Goal: Task Accomplishment & Management: Manage account settings

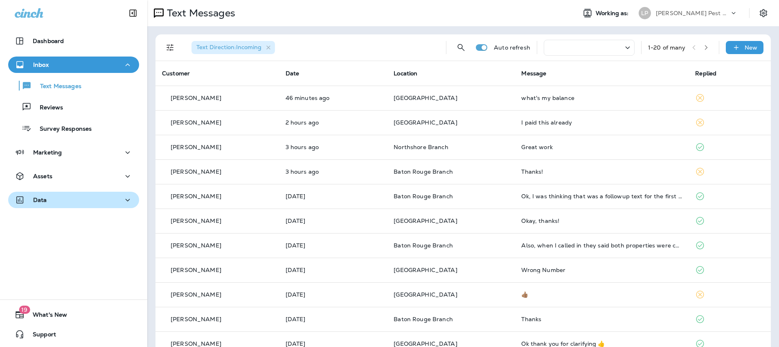
click at [88, 195] on div "Data" at bounding box center [74, 200] width 118 height 10
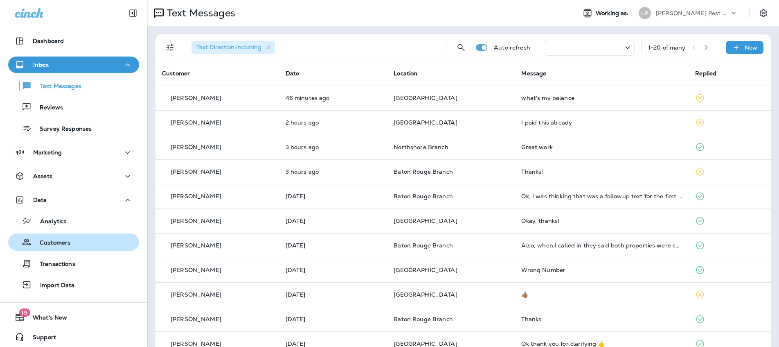
drag, startPoint x: 77, startPoint y: 242, endPoint x: 86, endPoint y: 242, distance: 8.2
click at [77, 242] on div "Customers" at bounding box center [73, 242] width 124 height 12
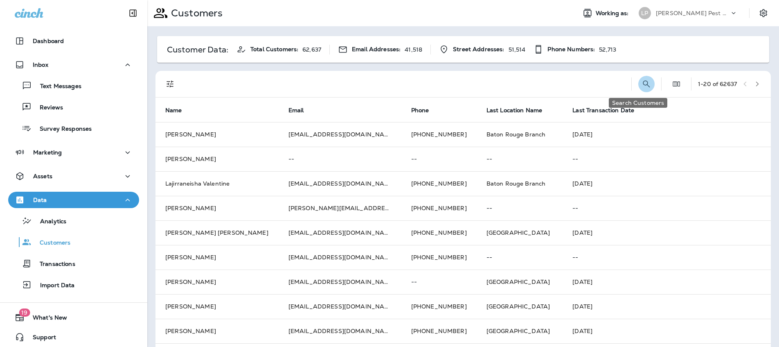
click at [642, 83] on icon "Search Customers" at bounding box center [647, 84] width 10 height 10
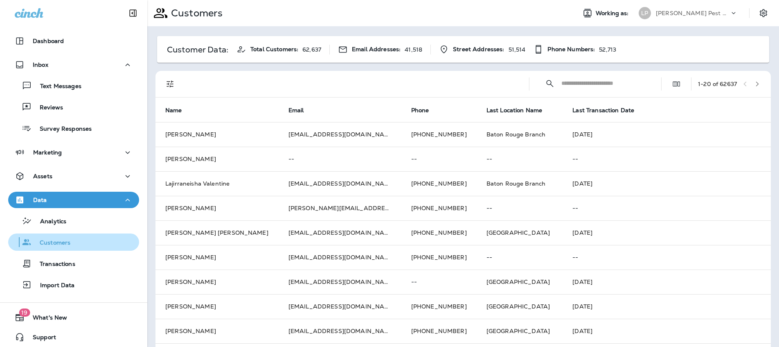
click at [63, 247] on div "Customers" at bounding box center [40, 242] width 59 height 12
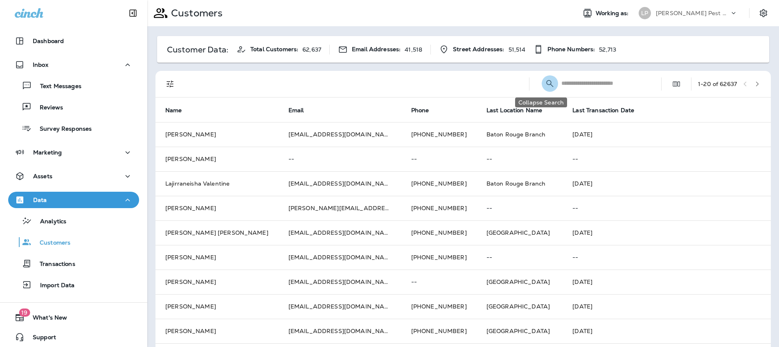
click at [547, 84] on icon "Collapse Search" at bounding box center [550, 83] width 7 height 7
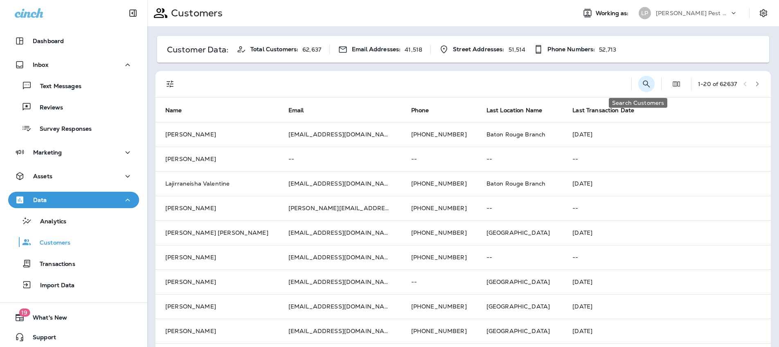
click at [644, 86] on button "Search Customers" at bounding box center [647, 84] width 16 height 16
click at [601, 86] on input "text" at bounding box center [604, 83] width 85 height 22
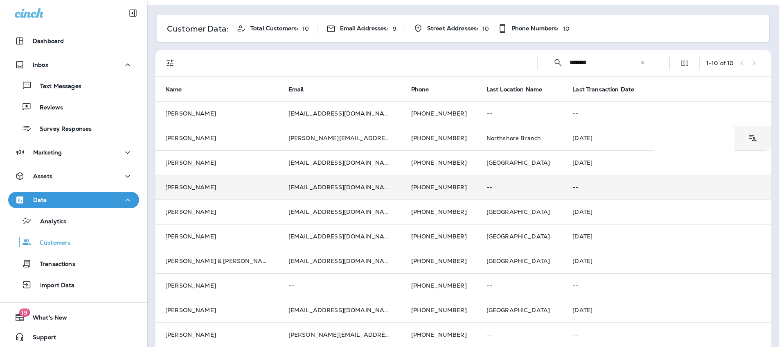
scroll to position [29, 0]
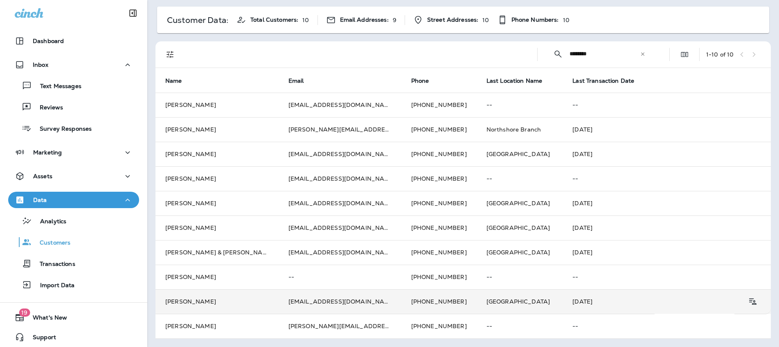
type input "********"
click at [229, 306] on td "[PERSON_NAME]" at bounding box center [217, 301] width 123 height 25
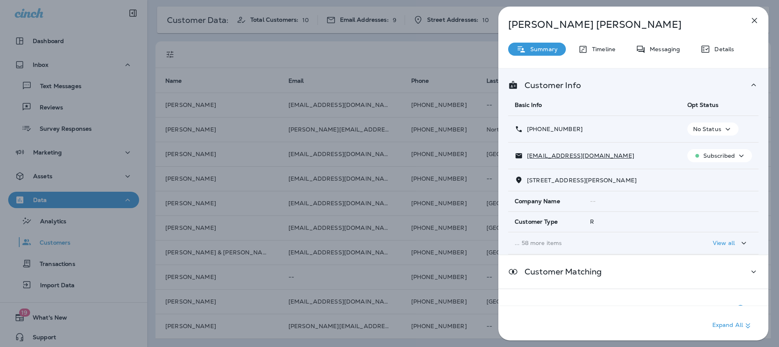
click at [723, 130] on icon "button" at bounding box center [728, 129] width 10 height 10
click at [711, 145] on p "Opt out" at bounding box center [707, 148] width 22 height 7
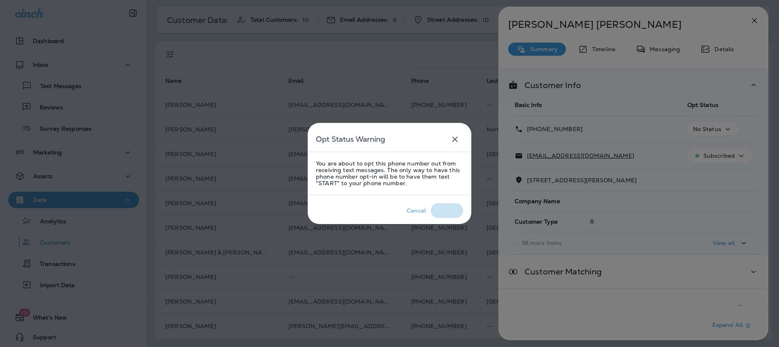
drag, startPoint x: 444, startPoint y: 207, endPoint x: 456, endPoint y: 206, distance: 11.5
click at [445, 207] on div "Confirm" at bounding box center [447, 210] width 23 height 7
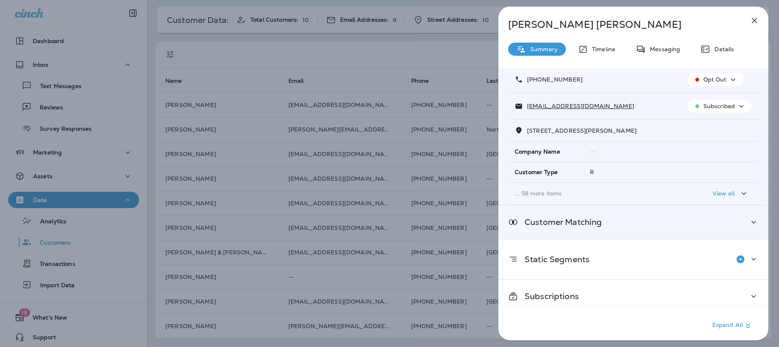
scroll to position [57, 0]
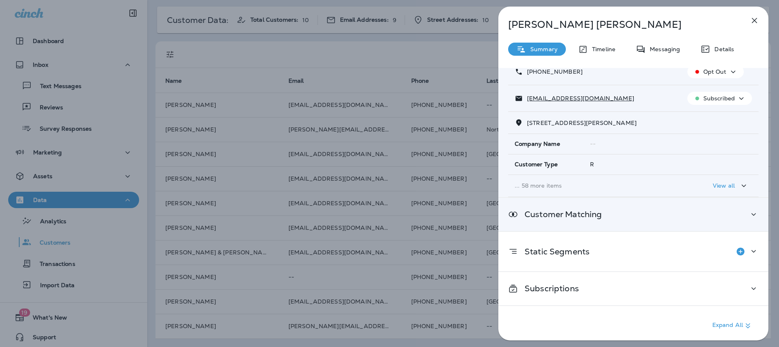
click at [721, 213] on div "Customer Matching" at bounding box center [633, 214] width 251 height 10
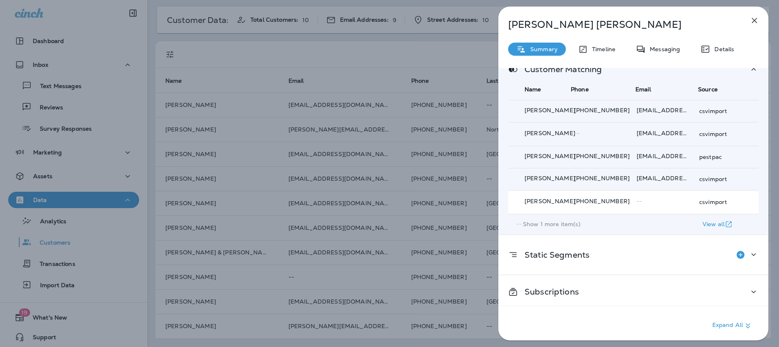
scroll to position [206, 0]
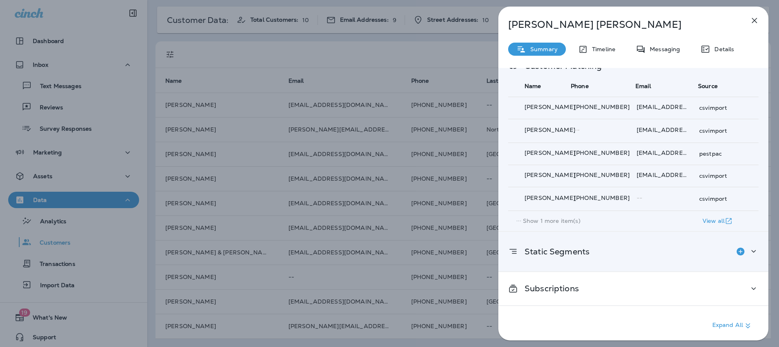
click at [751, 248] on icon at bounding box center [754, 251] width 10 height 10
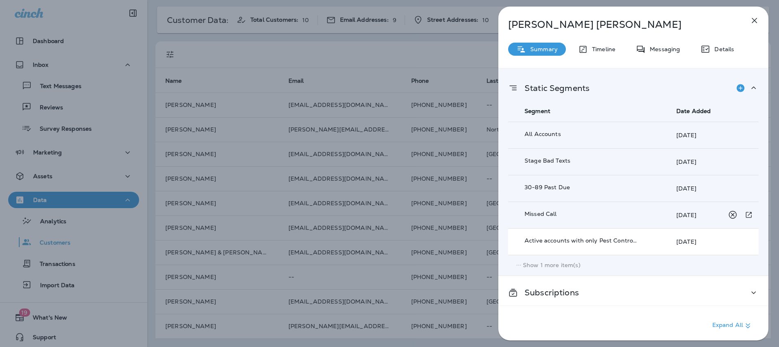
scroll to position [373, 0]
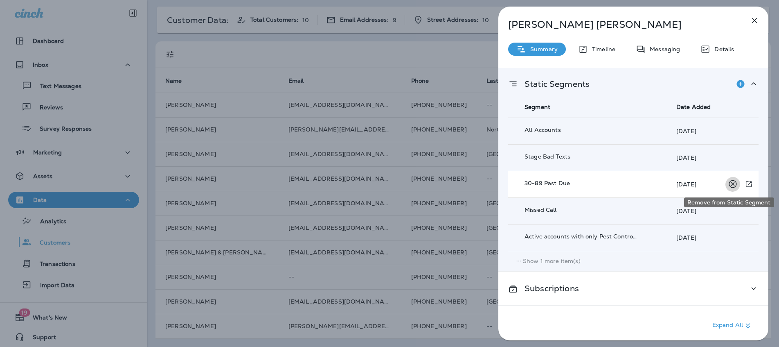
click at [728, 183] on icon "Remove from Static Segment" at bounding box center [733, 184] width 10 height 10
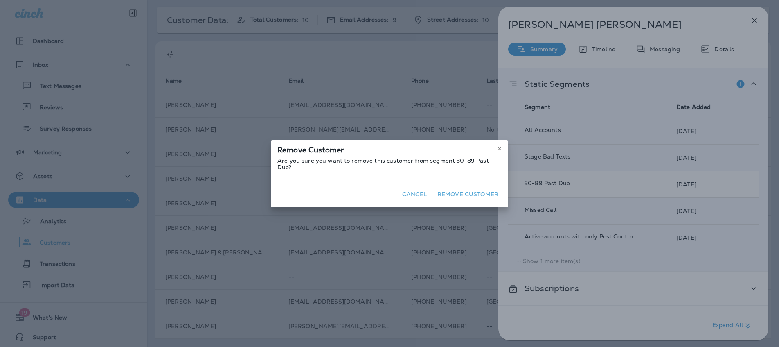
click at [469, 192] on button "Remove Customer" at bounding box center [468, 194] width 68 height 13
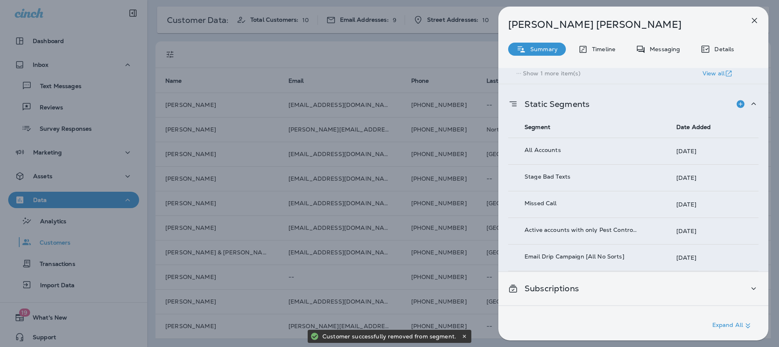
scroll to position [353, 0]
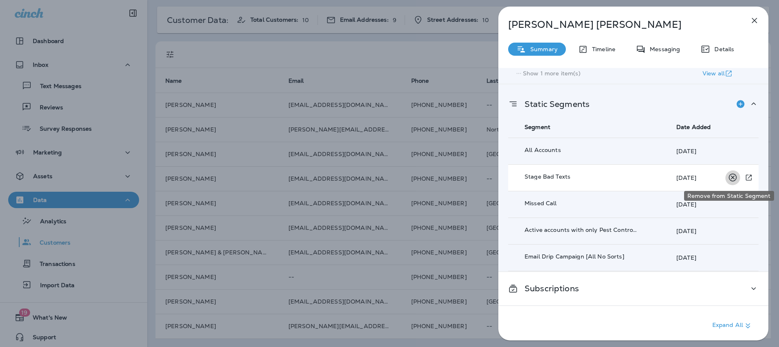
click at [729, 179] on icon "Remove from Static Segment" at bounding box center [733, 178] width 8 height 8
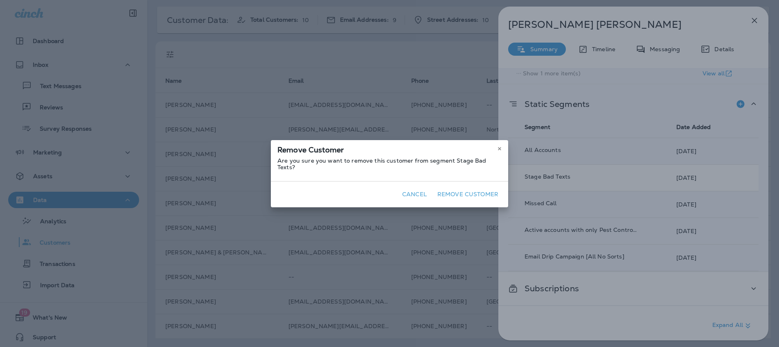
click at [479, 192] on button "Remove Customer" at bounding box center [468, 194] width 68 height 13
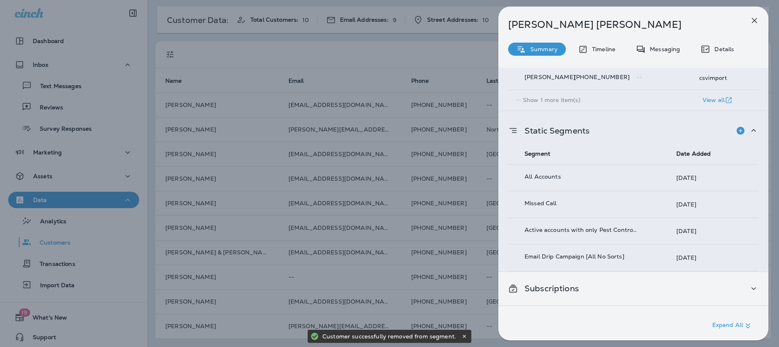
scroll to position [326, 0]
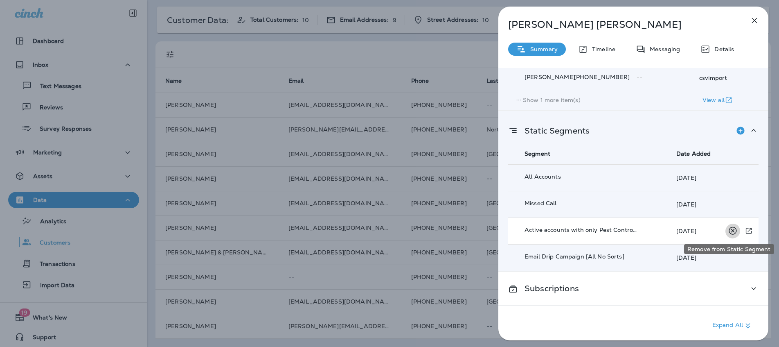
click at [728, 232] on icon "Remove from Static Segment" at bounding box center [733, 231] width 10 height 10
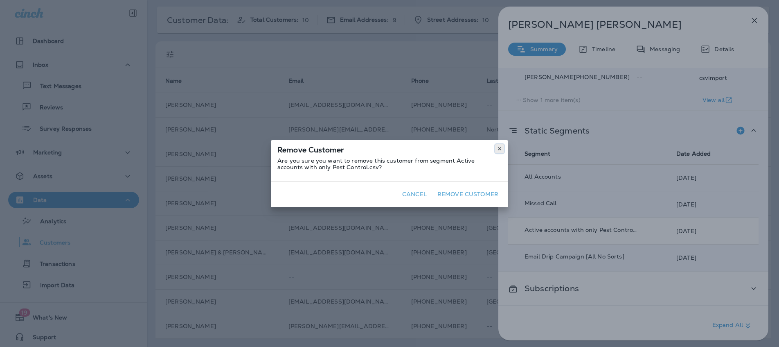
click at [498, 147] on use at bounding box center [499, 148] width 3 height 3
